Goal: Task Accomplishment & Management: Manage account settings

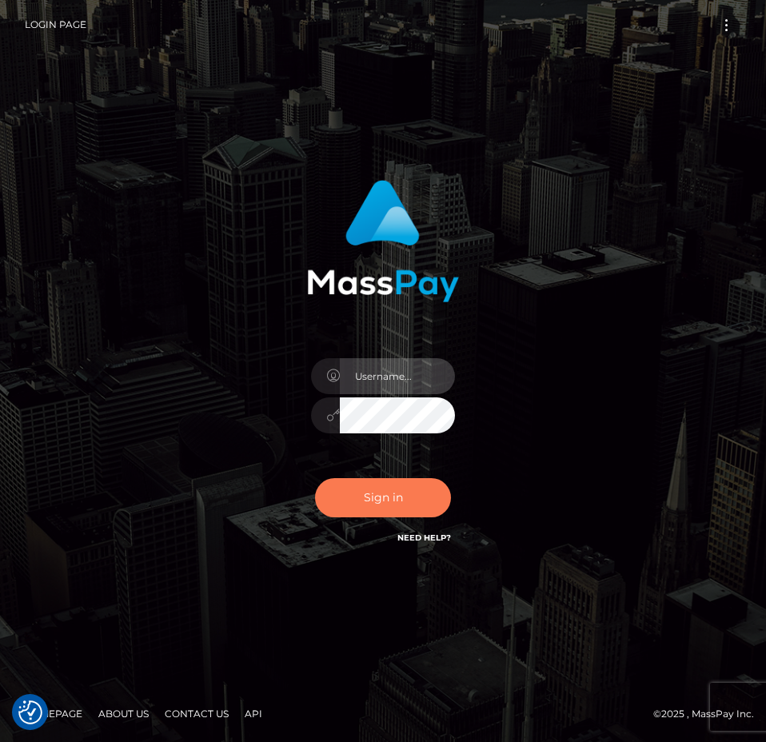
type input "[PERSON_NAME].Spree"
click at [393, 509] on button "Sign in" at bounding box center [383, 497] width 136 height 39
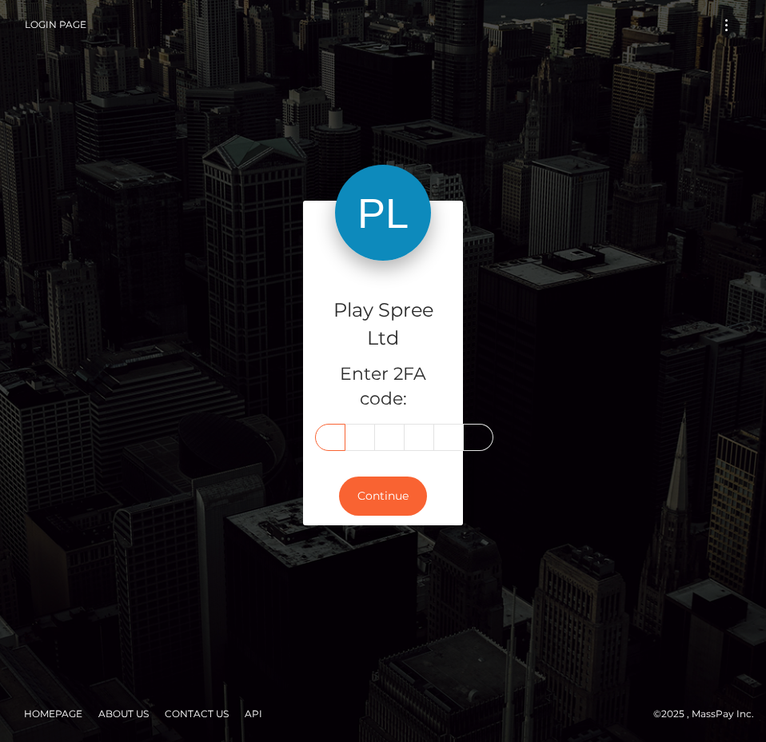
click at [336, 440] on input "text" at bounding box center [330, 437] width 30 height 27
type input "5"
type input "7"
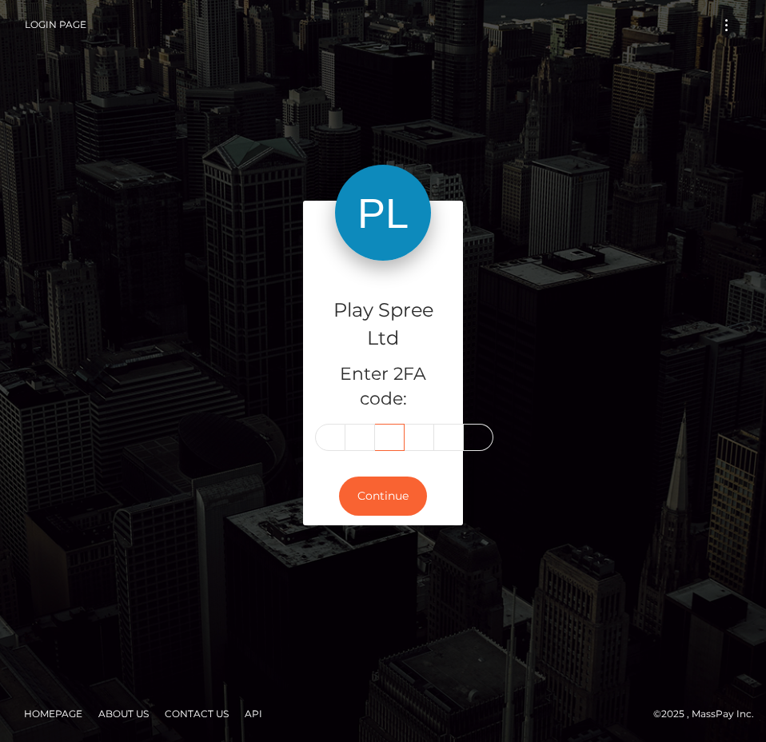
scroll to position [0, 2]
type input "0"
type input "8"
type input "7"
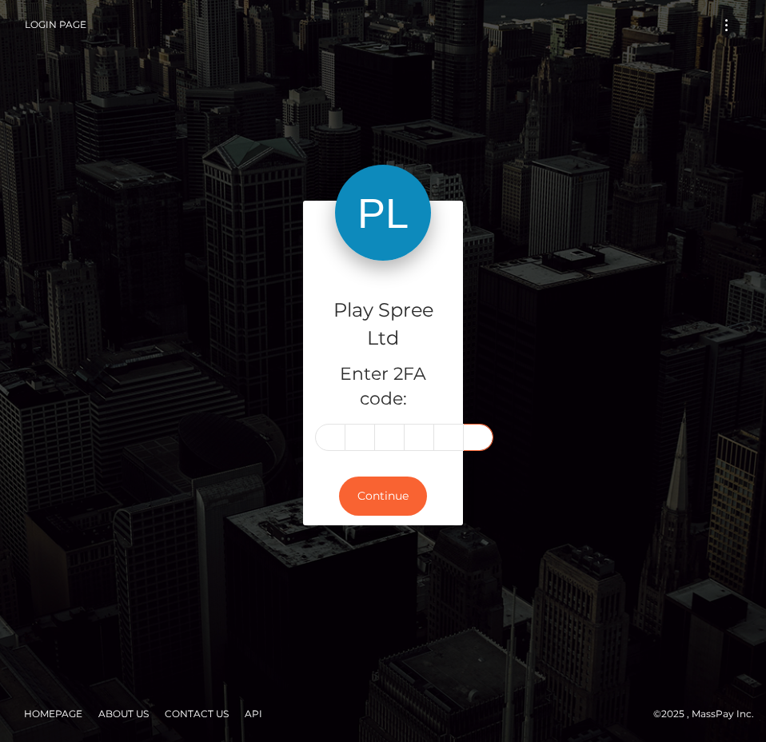
scroll to position [0, 2]
type input "2"
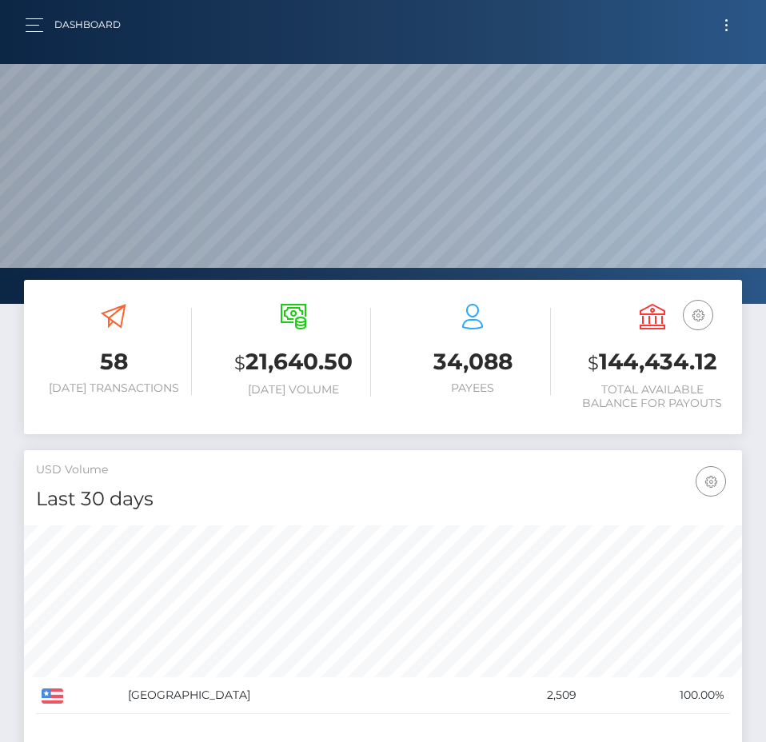
scroll to position [284, 347]
click at [652, 359] on h3 "$ 144,434.12" at bounding box center [653, 362] width 156 height 33
copy h3 "144,434.12"
